Goal: Transaction & Acquisition: Subscribe to service/newsletter

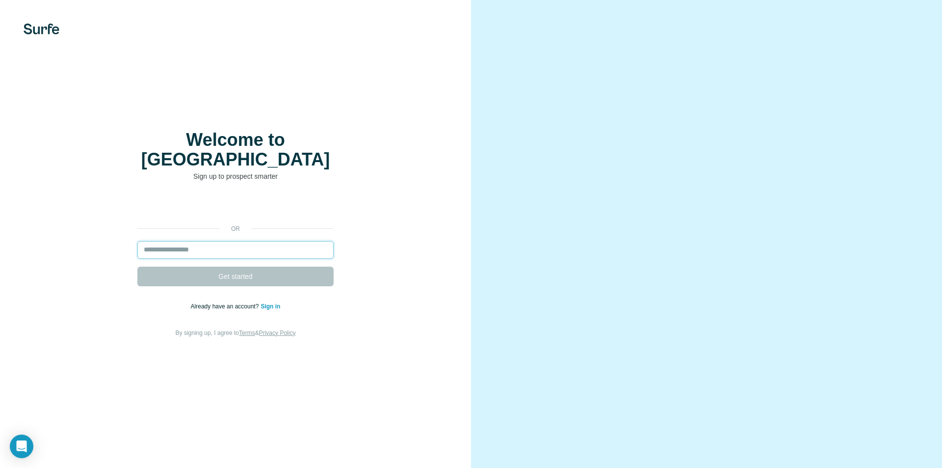
click at [254, 241] on input "email" at bounding box center [235, 250] width 196 height 18
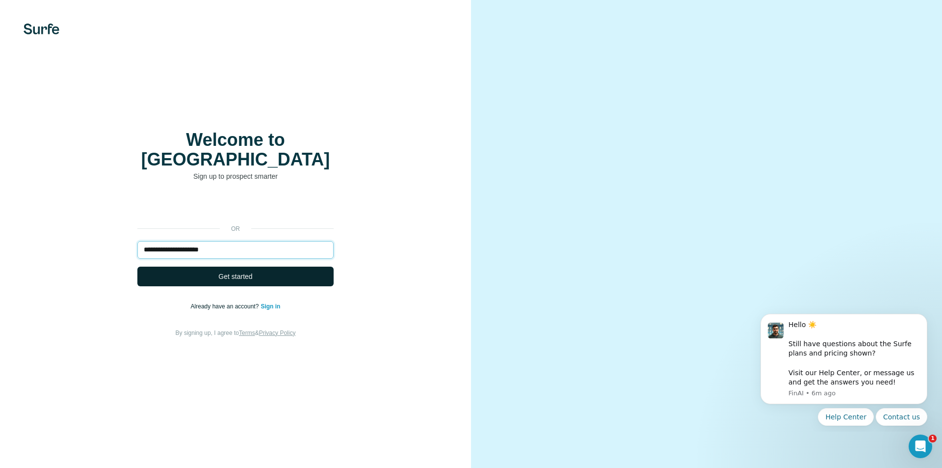
type input "**********"
click at [228, 271] on span "Get started" at bounding box center [235, 276] width 34 height 10
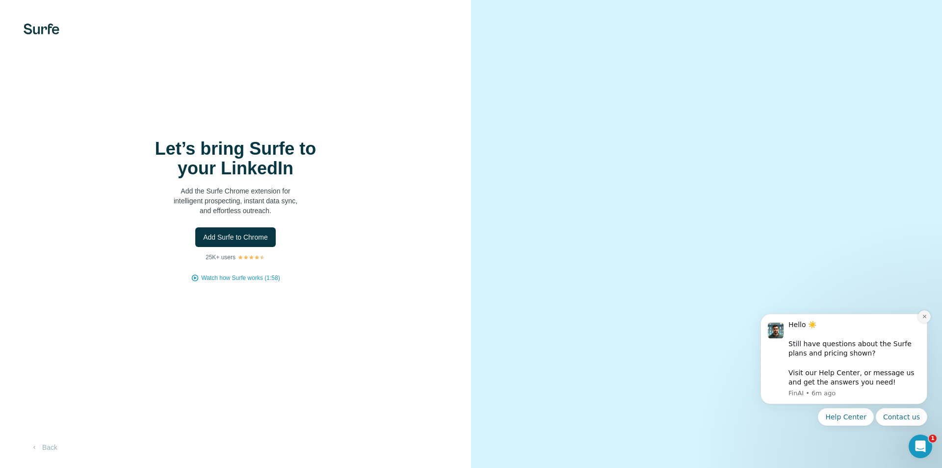
click at [924, 319] on button "Dismiss notification" at bounding box center [924, 316] width 13 height 13
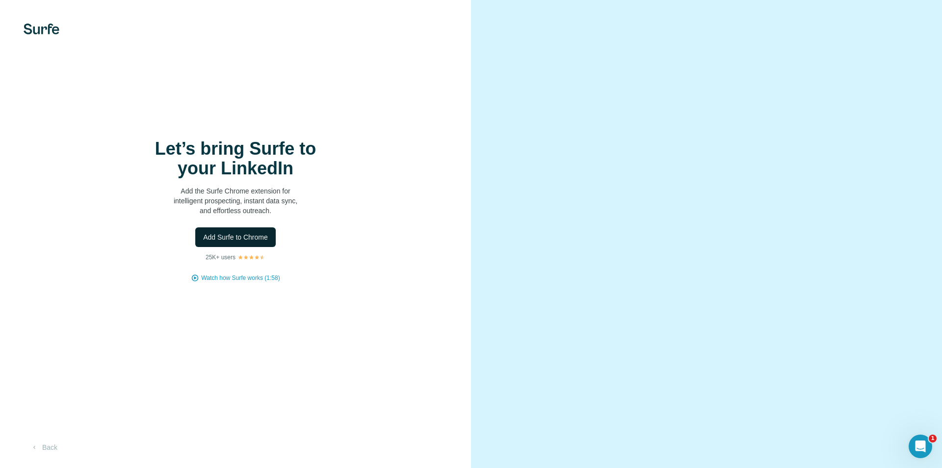
click at [234, 240] on span "Add Surfe to Chrome" at bounding box center [235, 237] width 65 height 10
click at [236, 358] on div "Let’s bring Surfe to your LinkedIn Add the Surfe Chrome extension for intellige…" at bounding box center [235, 234] width 471 height 468
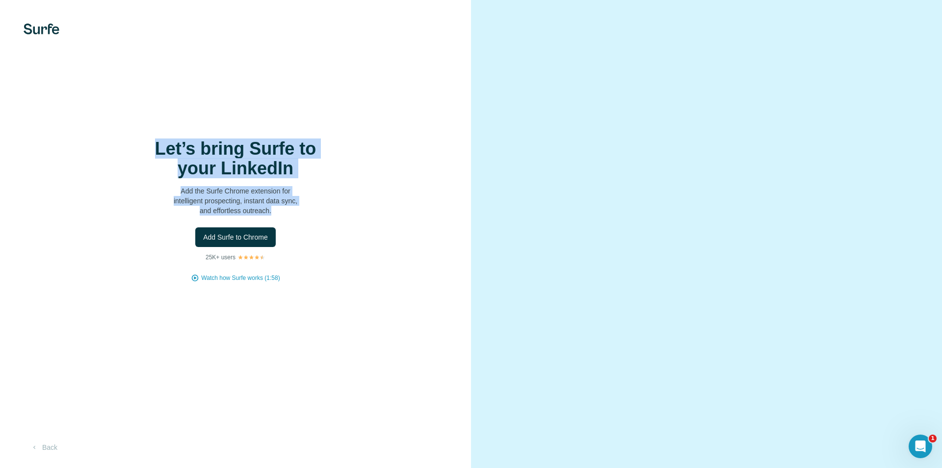
drag, startPoint x: 161, startPoint y: 145, endPoint x: 282, endPoint y: 215, distance: 139.4
click at [282, 215] on div "Let’s bring Surfe to your LinkedIn Add the Surfe Chrome extension for intellige…" at bounding box center [235, 177] width 196 height 77
click at [284, 214] on p "Add the Surfe Chrome extension for intelligent prospecting, instant data sync, …" at bounding box center [235, 200] width 196 height 29
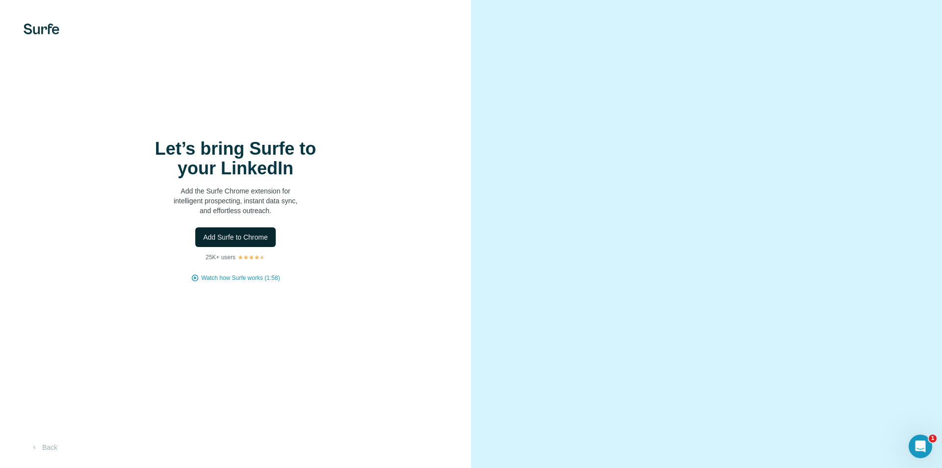
click at [228, 229] on button "Add Surfe to Chrome" at bounding box center [235, 237] width 80 height 20
click at [254, 278] on span "Watch how Surfe works (1:58)" at bounding box center [240, 277] width 78 height 9
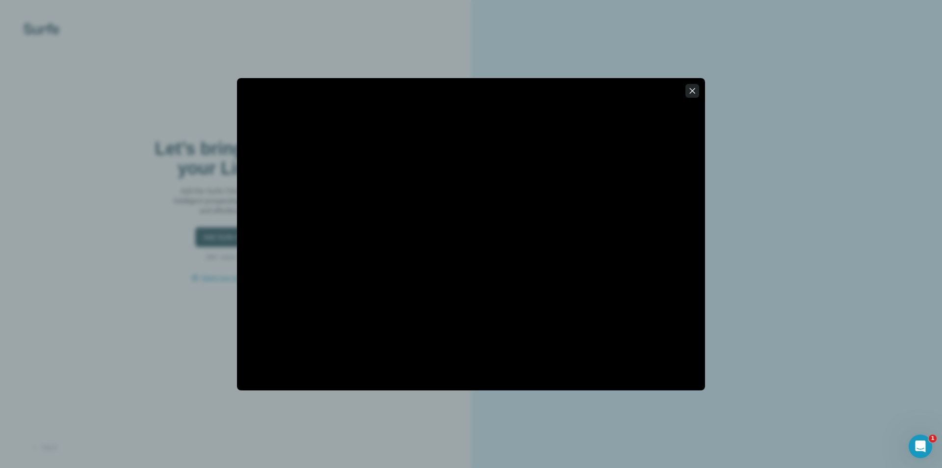
click at [689, 91] on icon "button" at bounding box center [692, 91] width 10 height 10
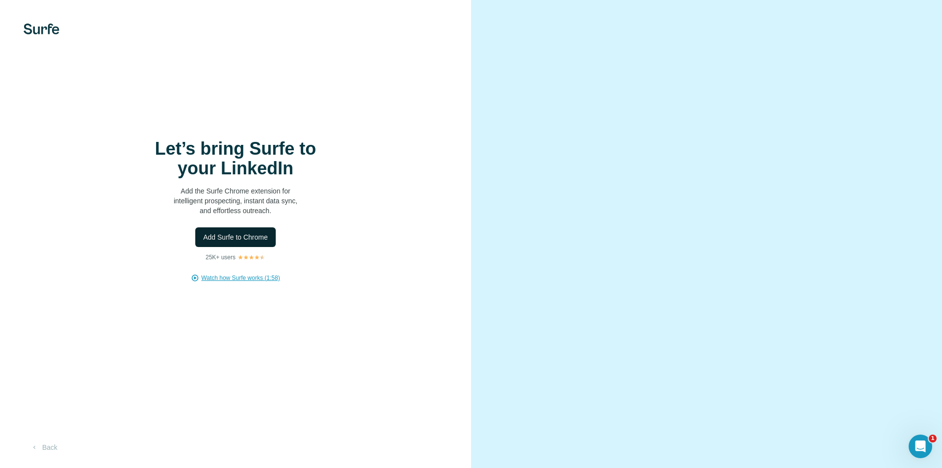
click at [234, 236] on span "Add Surfe to Chrome" at bounding box center [235, 237] width 65 height 10
click at [47, 442] on button "Back" at bounding box center [44, 447] width 41 height 18
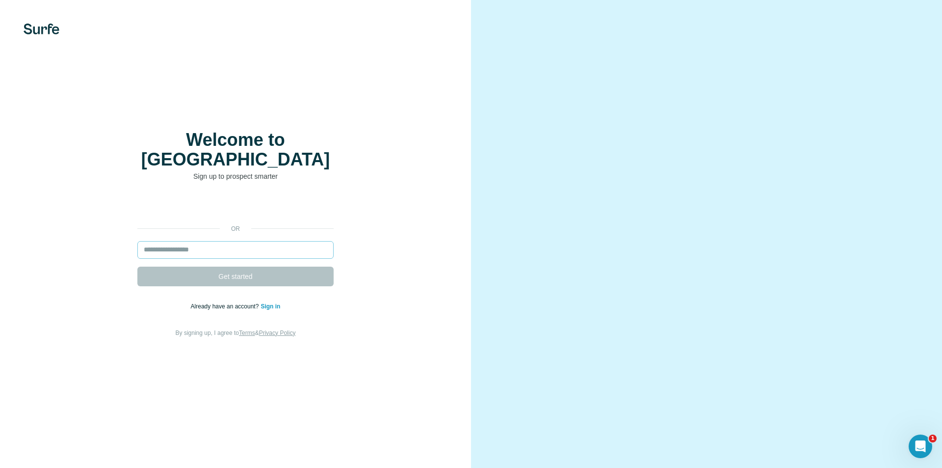
click at [220, 244] on input "email" at bounding box center [235, 250] width 196 height 18
click at [271, 303] on link "Sign in" at bounding box center [271, 306] width 20 height 7
